Goal: Task Accomplishment & Management: Use online tool/utility

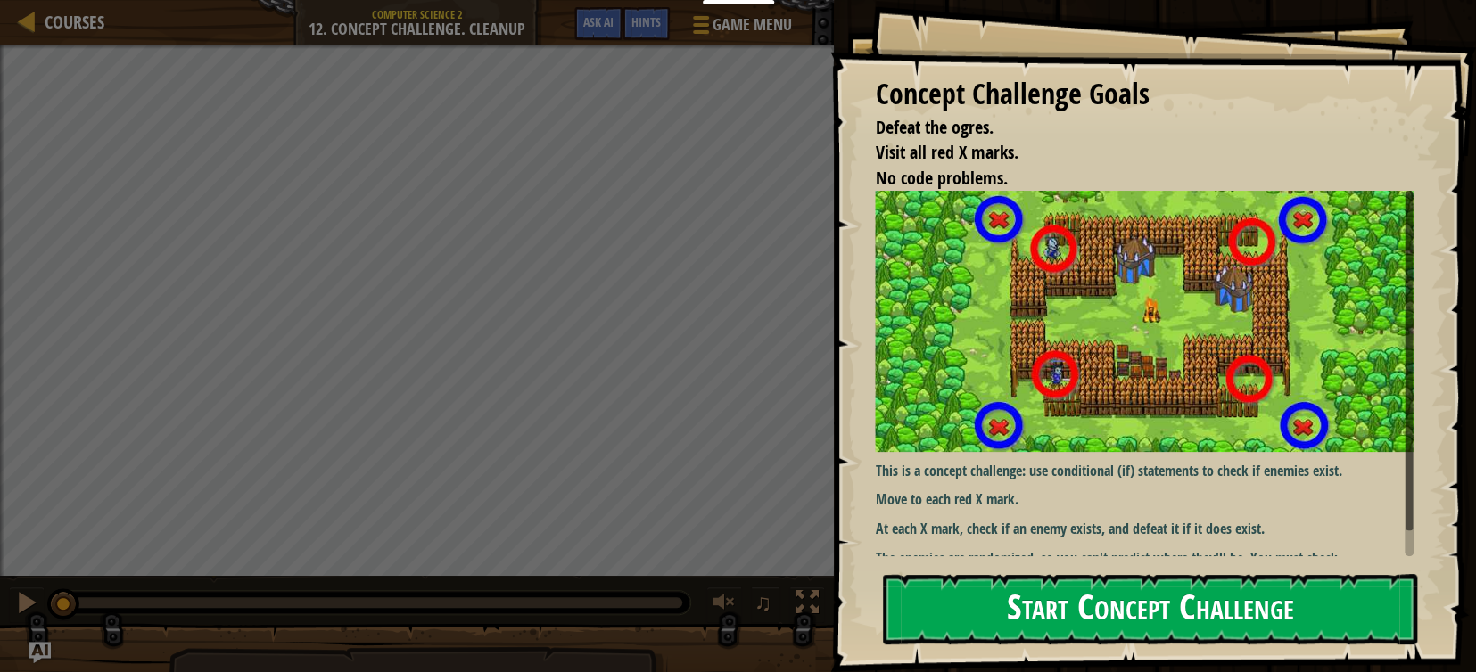
click at [1159, 614] on button "Start Concept Challenge" at bounding box center [1150, 609] width 534 height 70
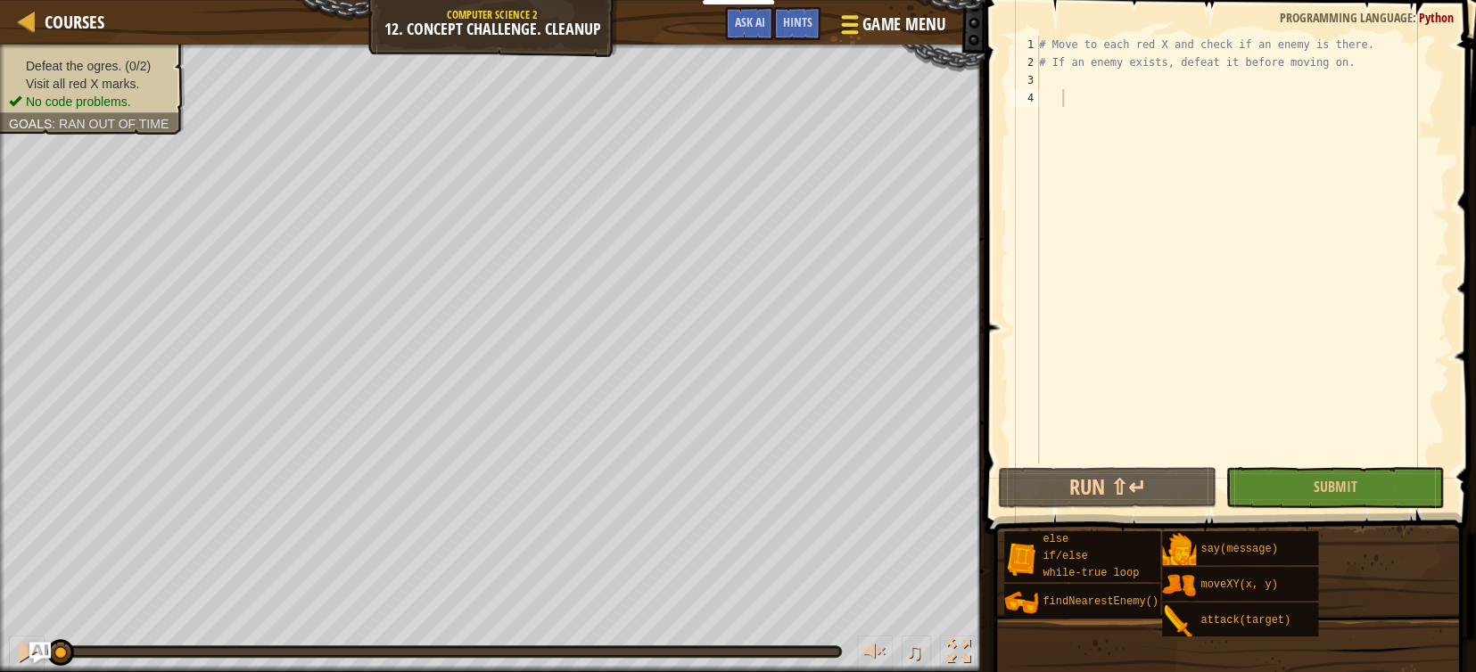
click at [888, 22] on span "Game Menu" at bounding box center [903, 24] width 83 height 24
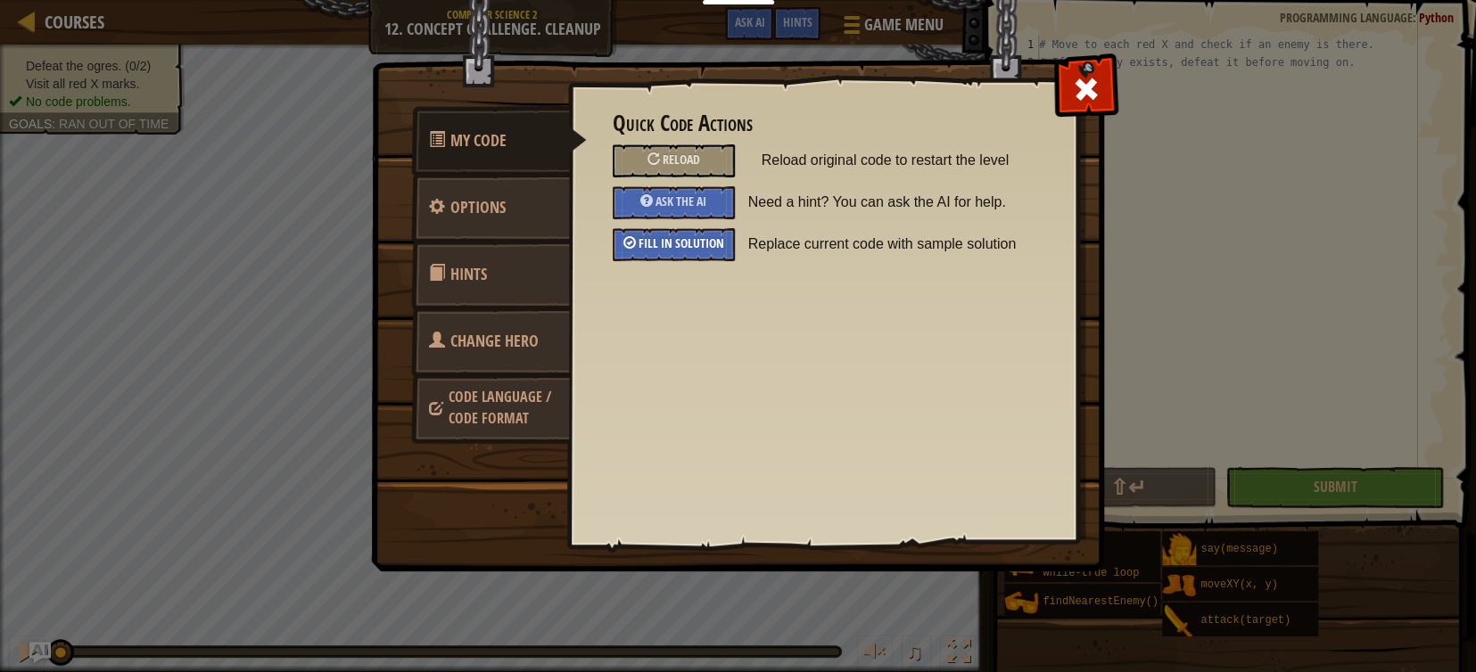
click at [675, 248] on span "Fill in solution" at bounding box center [681, 243] width 86 height 17
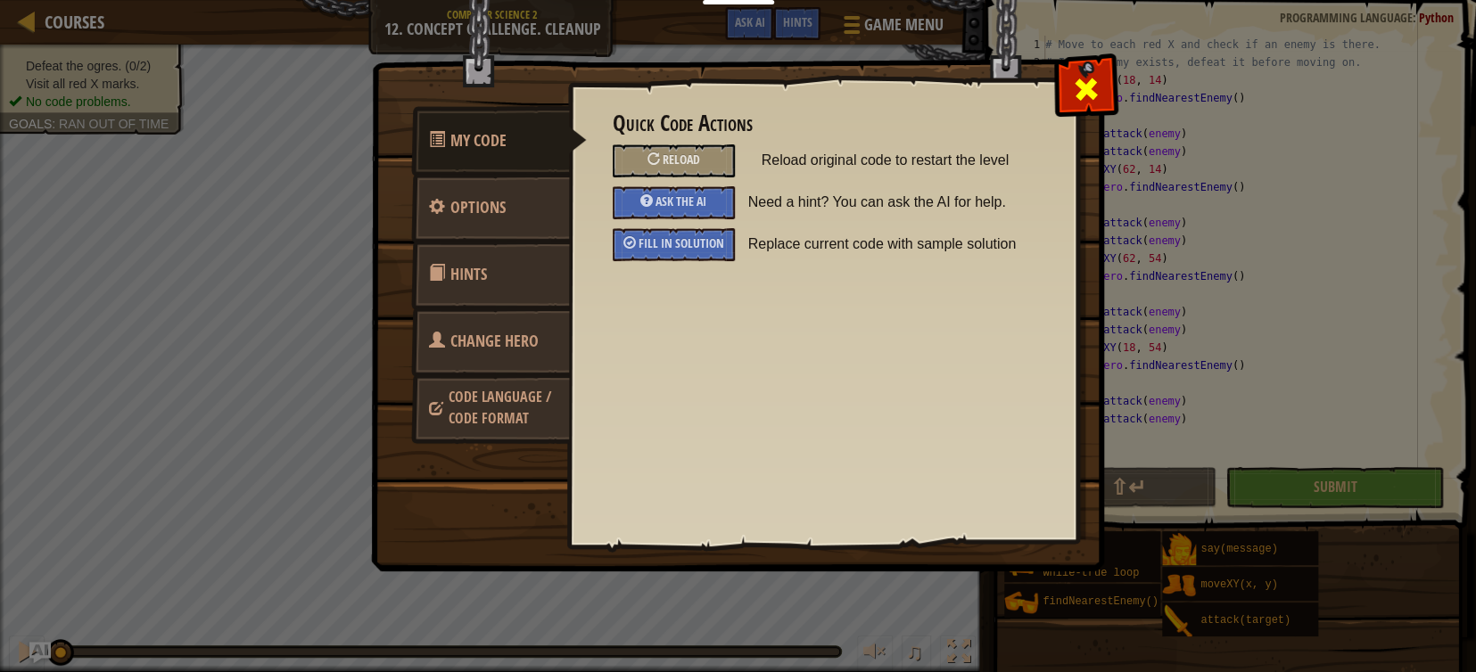
click at [1077, 86] on span at bounding box center [1086, 89] width 29 height 29
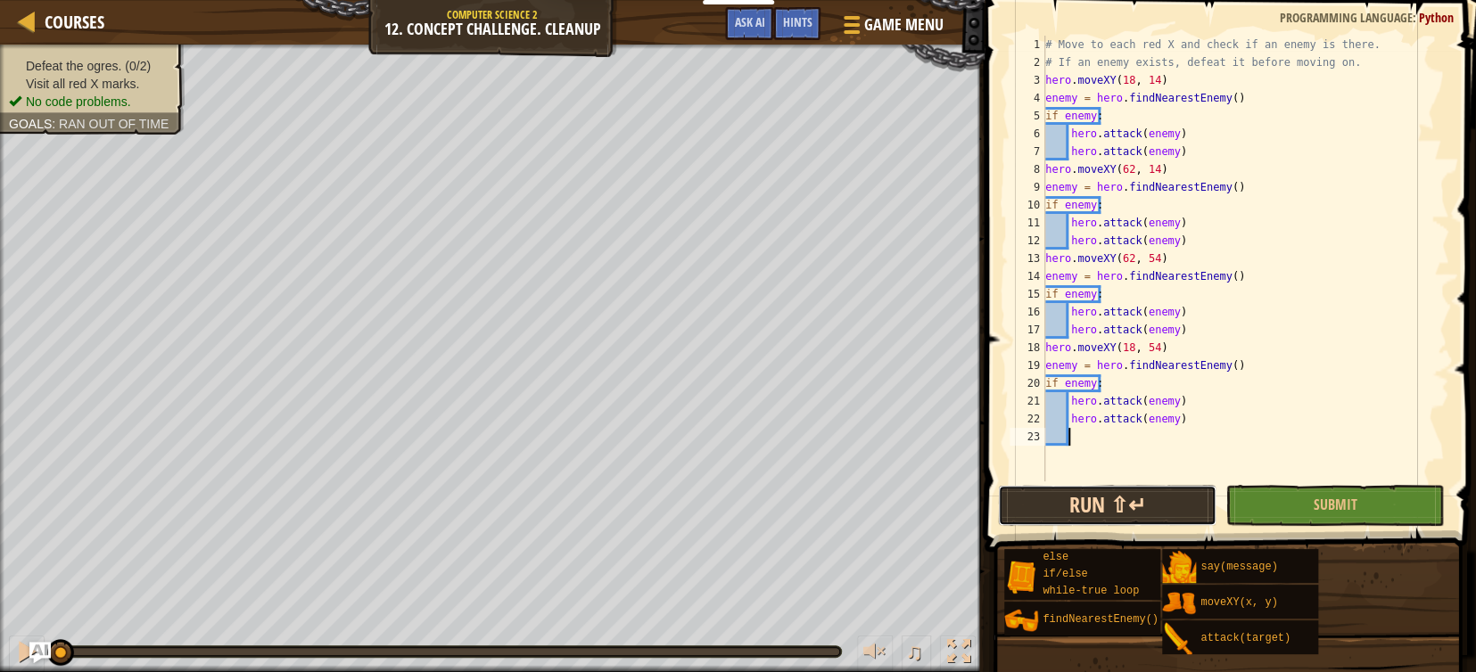
click at [1131, 481] on div "1 2 3 4 5 6 7 8 9 10 11 12 13 14 15 16 17 18 19 20 21 22 23 # Move to each red …" at bounding box center [1227, 311] width 497 height 605
click at [1123, 499] on button "Run ⇧↵" at bounding box center [1107, 505] width 218 height 41
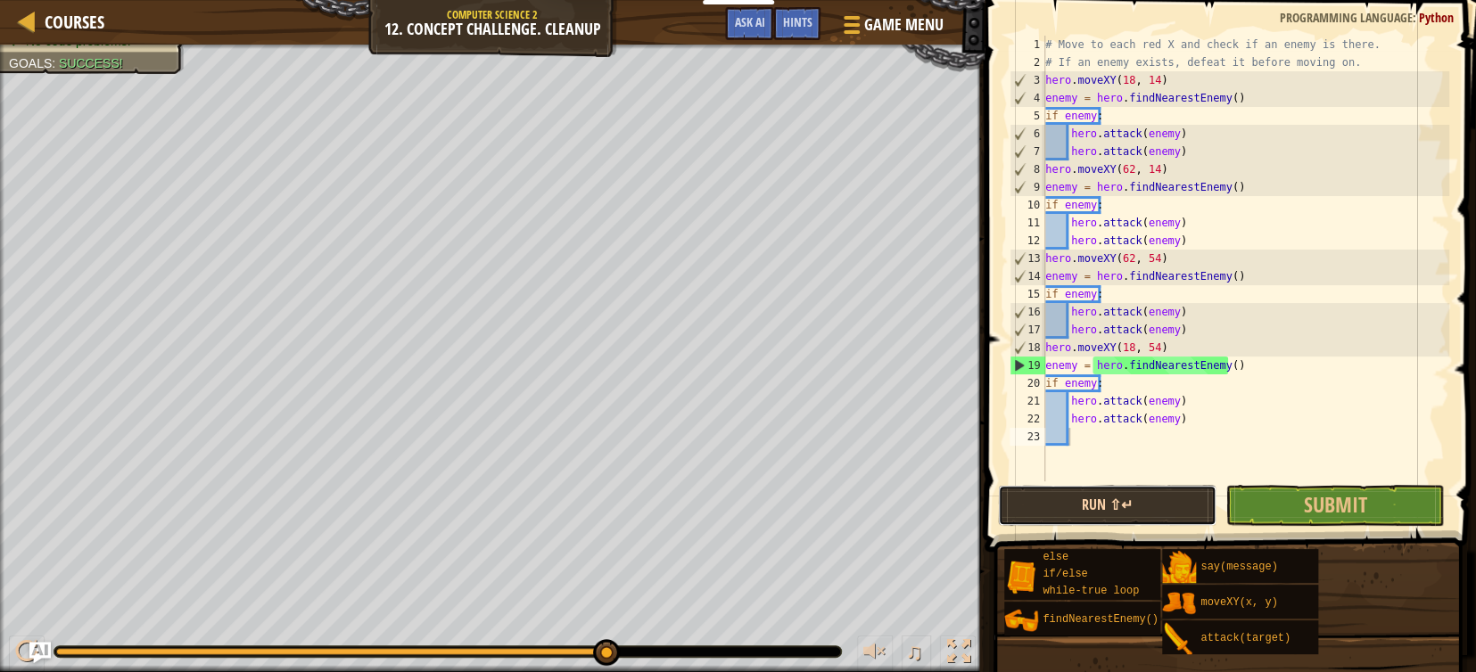
click at [1103, 505] on button "Run ⇧↵" at bounding box center [1107, 505] width 218 height 41
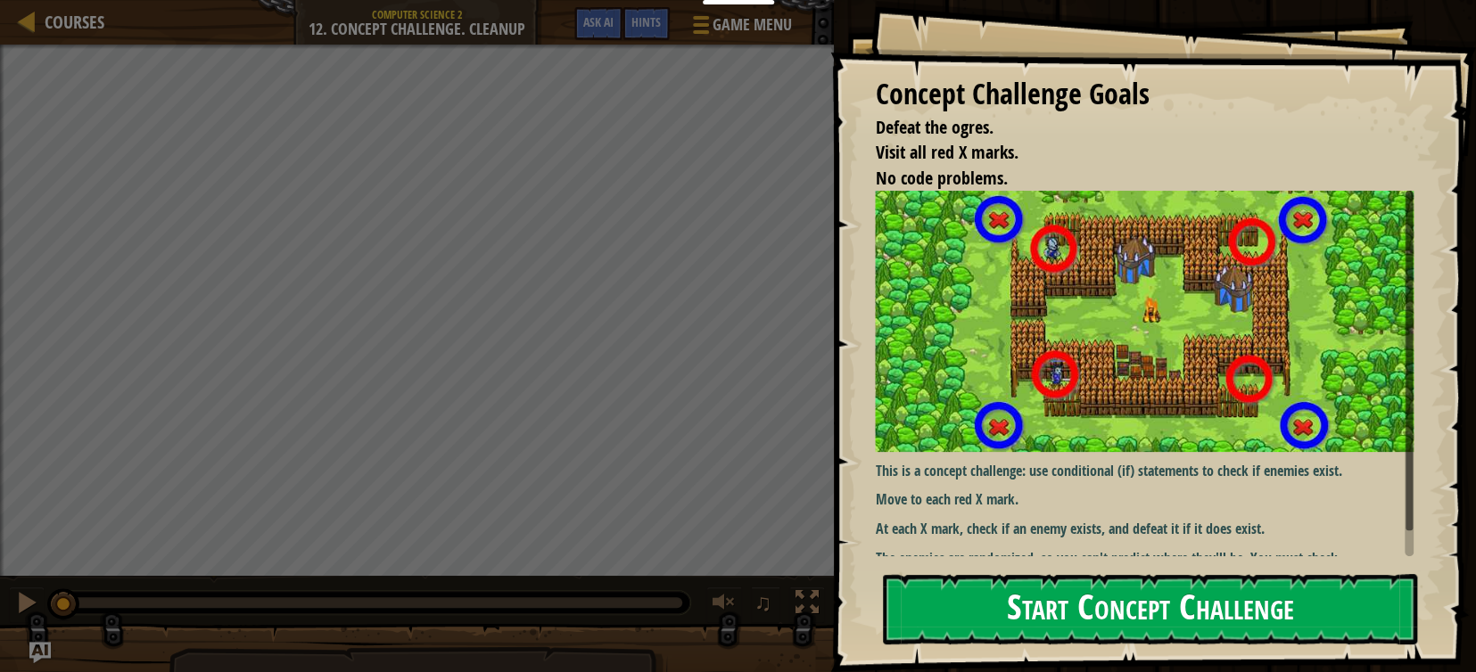
click at [1167, 607] on button "Start Concept Challenge" at bounding box center [1150, 609] width 534 height 70
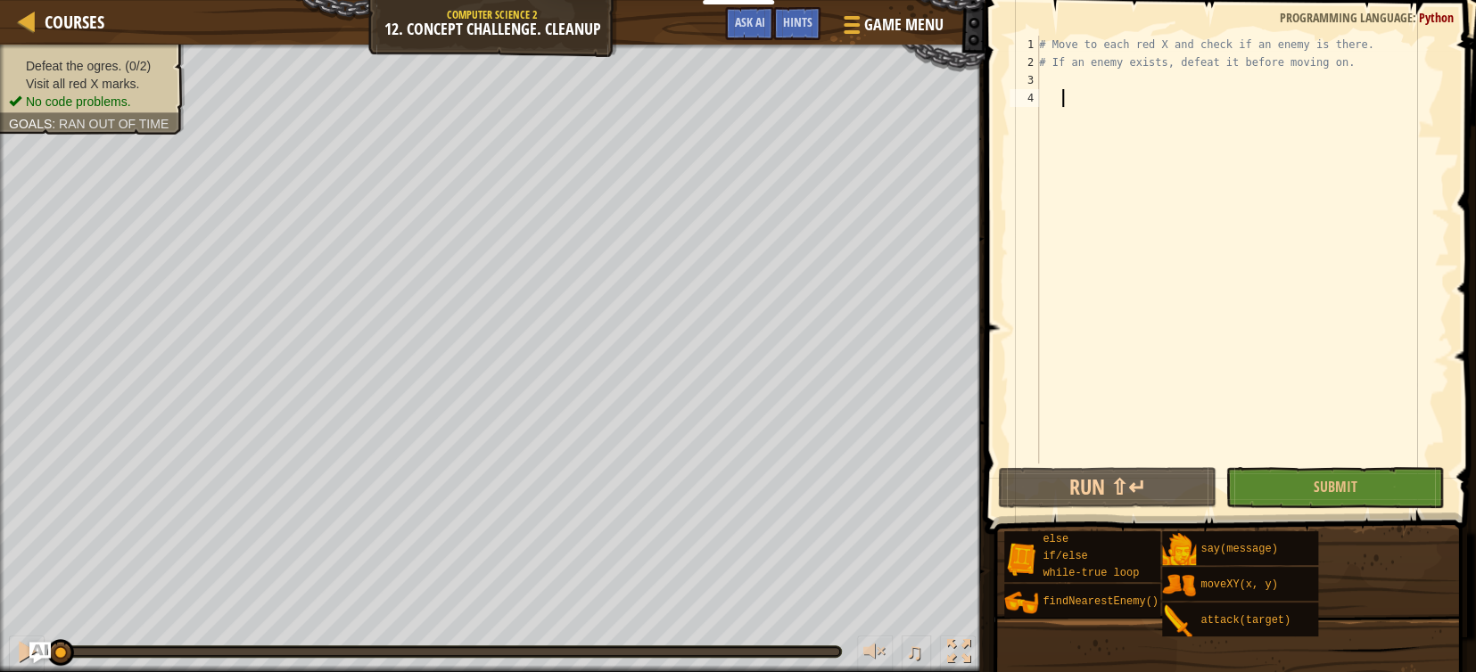
click at [1051, 73] on div "# Move to each red X and check if an enemy is there. # If an enemy exists, defe…" at bounding box center [1242, 268] width 414 height 464
drag, startPoint x: 1049, startPoint y: 73, endPoint x: 852, endPoint y: 20, distance: 203.3
click at [852, 20] on div at bounding box center [850, 25] width 24 height 26
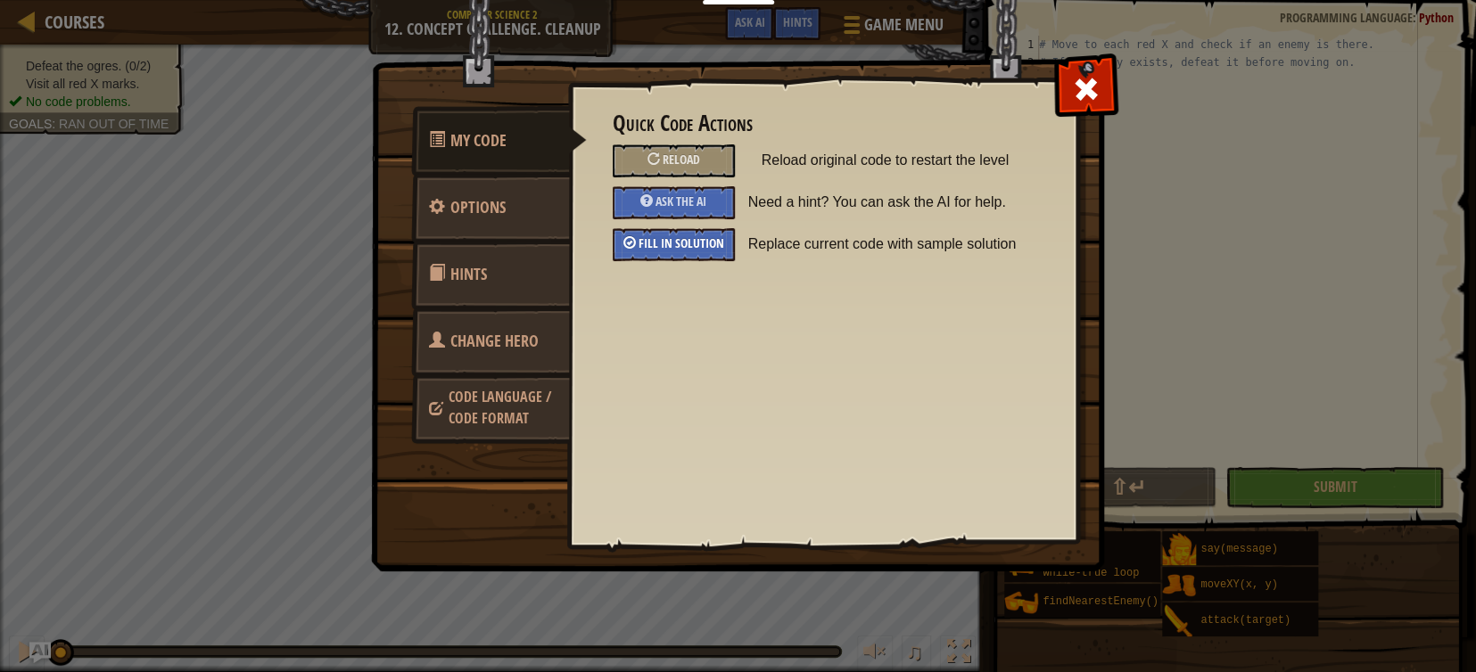
click at [640, 242] on span "Fill in solution" at bounding box center [681, 243] width 86 height 17
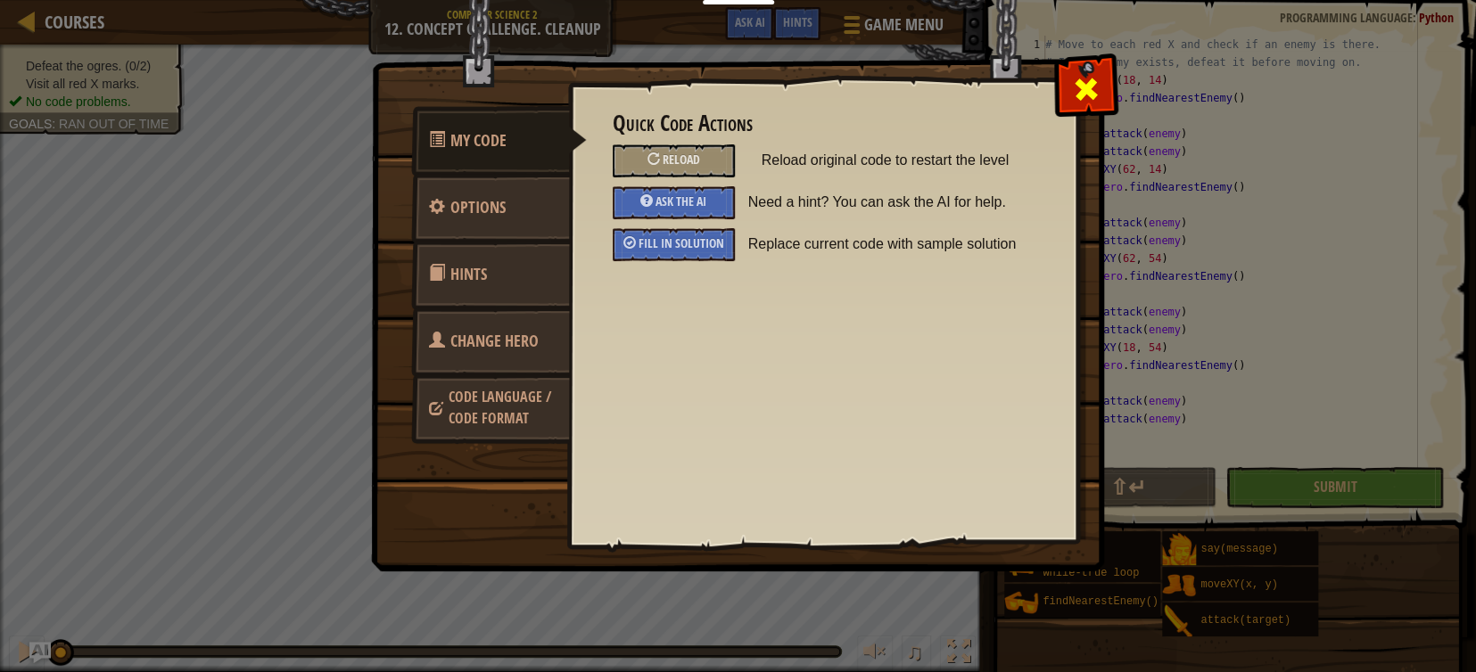
click at [1088, 82] on span at bounding box center [1086, 89] width 29 height 29
